Goal: Information Seeking & Learning: Find specific fact

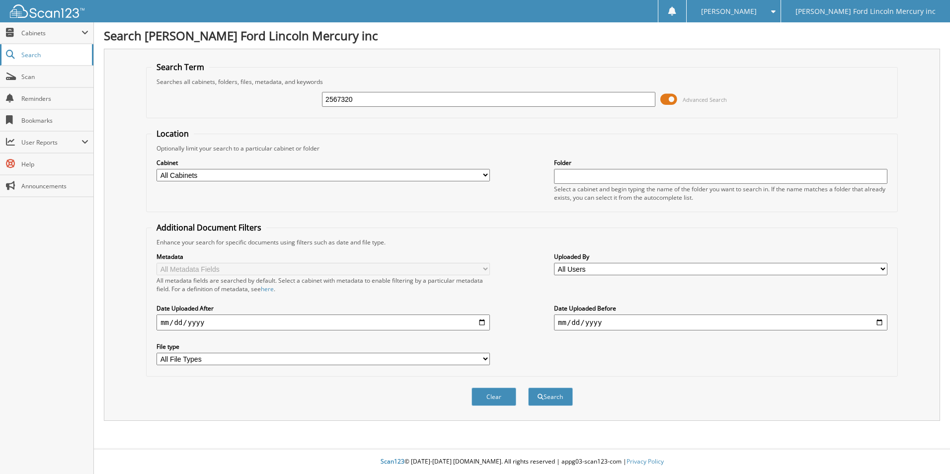
type input "2567320"
click at [528, 387] on button "Search" at bounding box center [550, 396] width 45 height 18
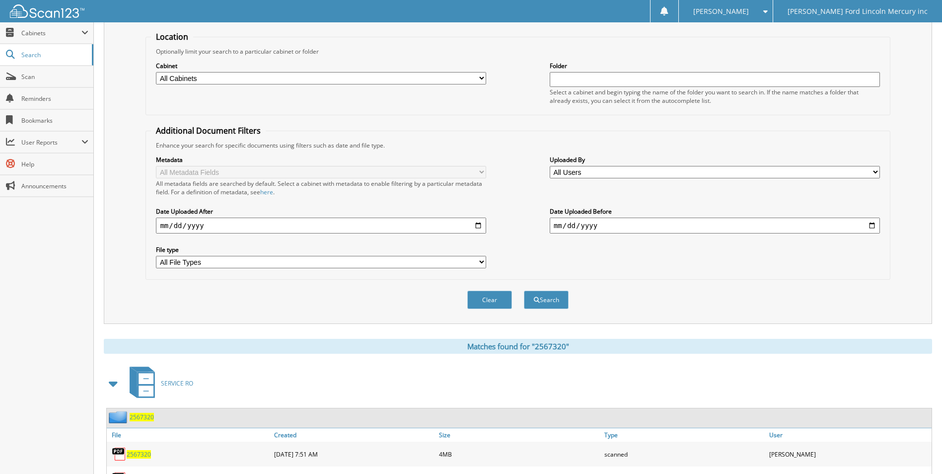
scroll to position [145, 0]
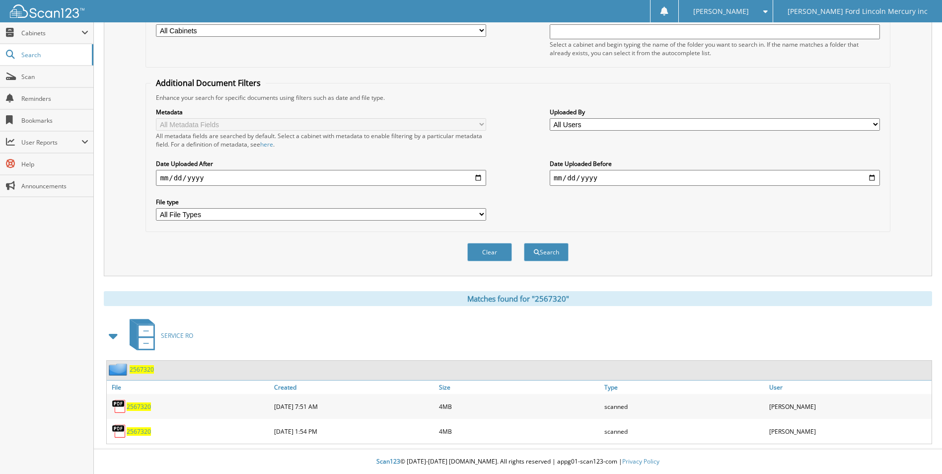
click at [142, 408] on span "2567320" at bounding box center [139, 406] width 24 height 8
